Goal: Information Seeking & Learning: Learn about a topic

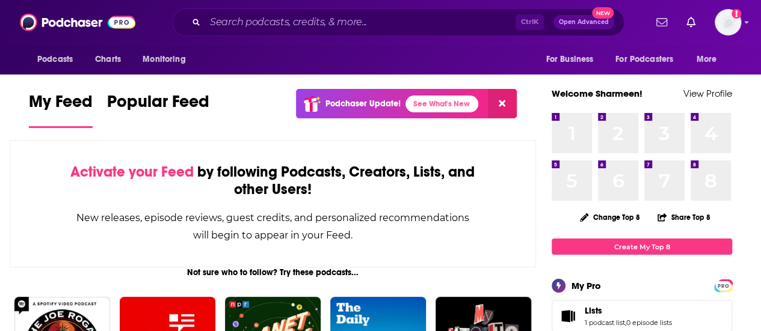
click at [411, 17] on input "Search podcasts, credits, & more..." at bounding box center [360, 22] width 310 height 19
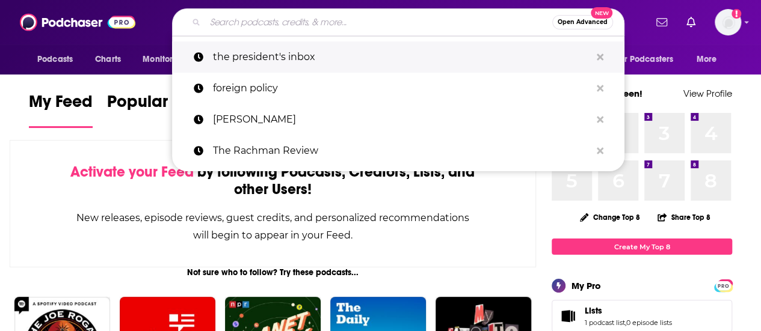
click at [310, 54] on p "the president's inbox" at bounding box center [402, 56] width 378 height 31
type input "the president's inbox"
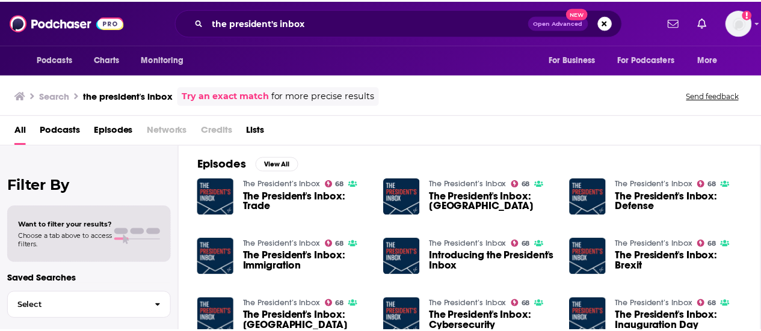
scroll to position [167, 0]
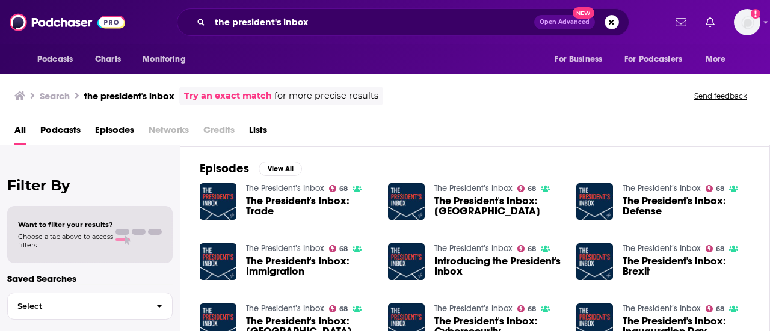
click at [283, 203] on span "The President's Inbox: Trade" at bounding box center [309, 206] width 127 height 20
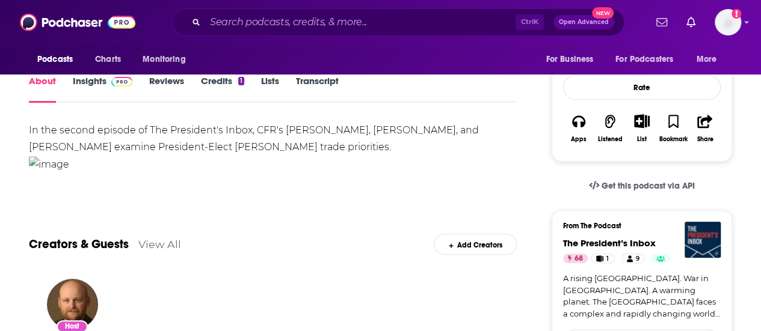
scroll to position [281, 0]
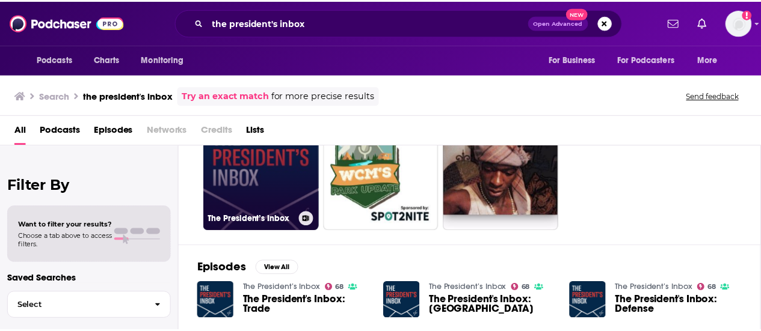
scroll to position [69, 0]
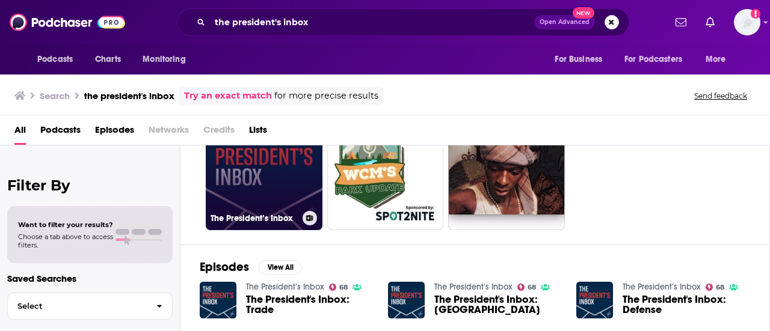
click at [260, 167] on link "68 The President’s Inbox" at bounding box center [264, 172] width 117 height 117
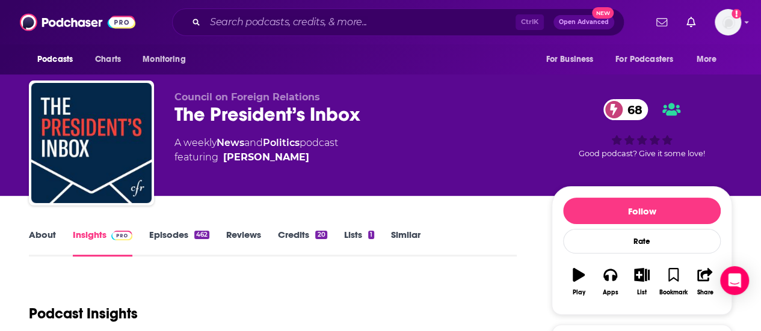
click at [409, 236] on link "Similar" at bounding box center [405, 243] width 29 height 28
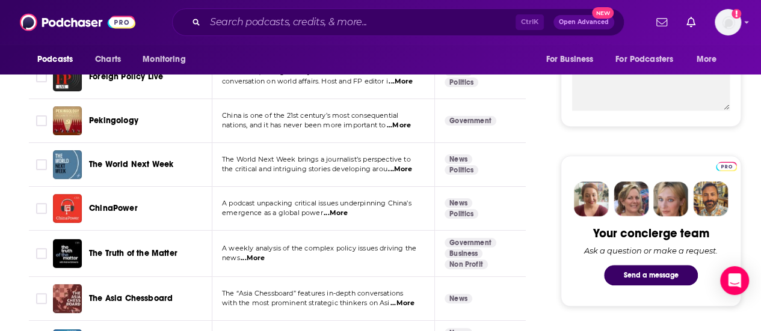
scroll to position [463, 0]
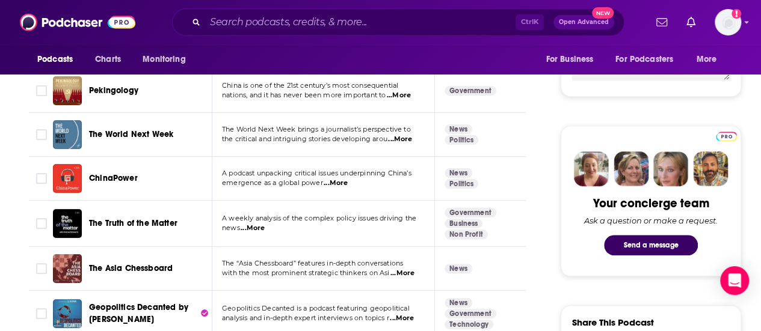
scroll to position [560, 0]
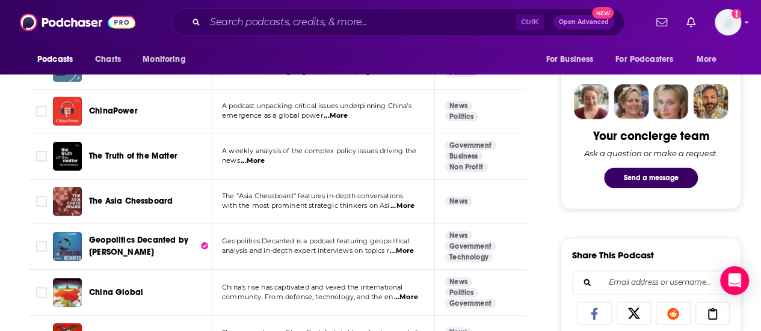
drag, startPoint x: 8, startPoint y: 214, endPoint x: 10, endPoint y: 185, distance: 29.5
